Goal: Information Seeking & Learning: Find specific page/section

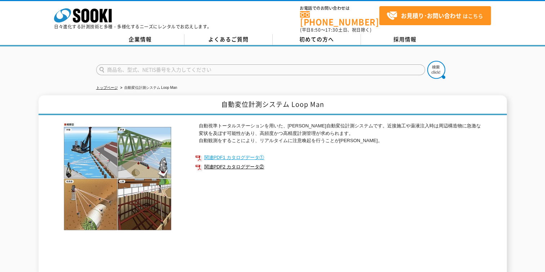
click at [241, 153] on link "関連PDF1 カタログデータ①" at bounding box center [339, 157] width 288 height 9
click at [230, 162] on link "関連PDF2 カタログデータ②" at bounding box center [339, 166] width 288 height 9
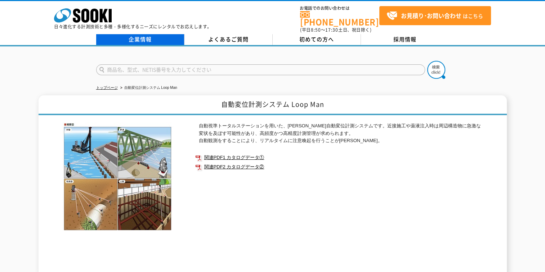
click at [148, 34] on link "企業情報" at bounding box center [140, 39] width 88 height 11
click at [147, 36] on link "企業情報" at bounding box center [140, 39] width 88 height 11
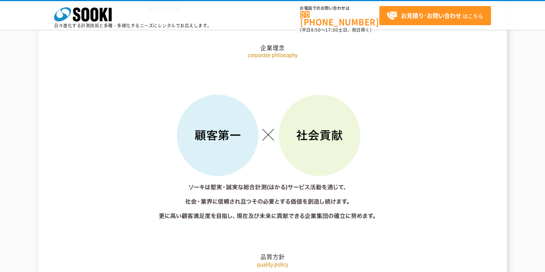
scroll to position [1009, 0]
